Goal: Task Accomplishment & Management: Manage account settings

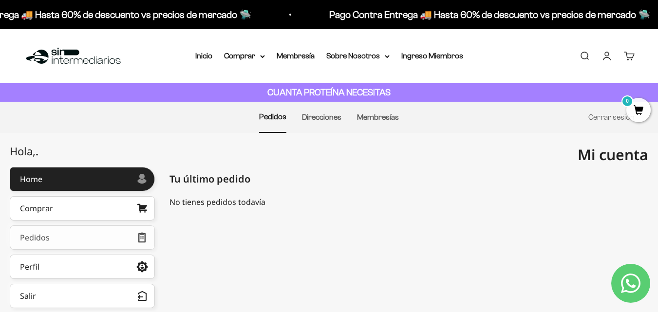
click at [39, 238] on div "Pedidos" at bounding box center [35, 238] width 30 height 8
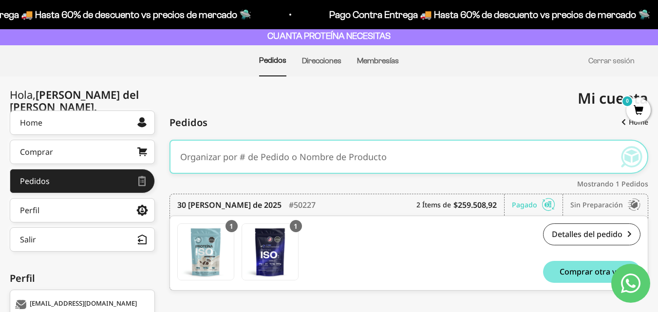
scroll to position [49, 0]
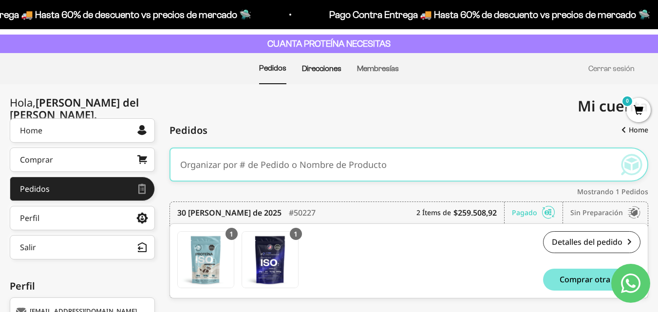
click at [323, 69] on link "Direcciones" at bounding box center [321, 68] width 39 height 8
